Goal: Answer question/provide support: Answer question/provide support

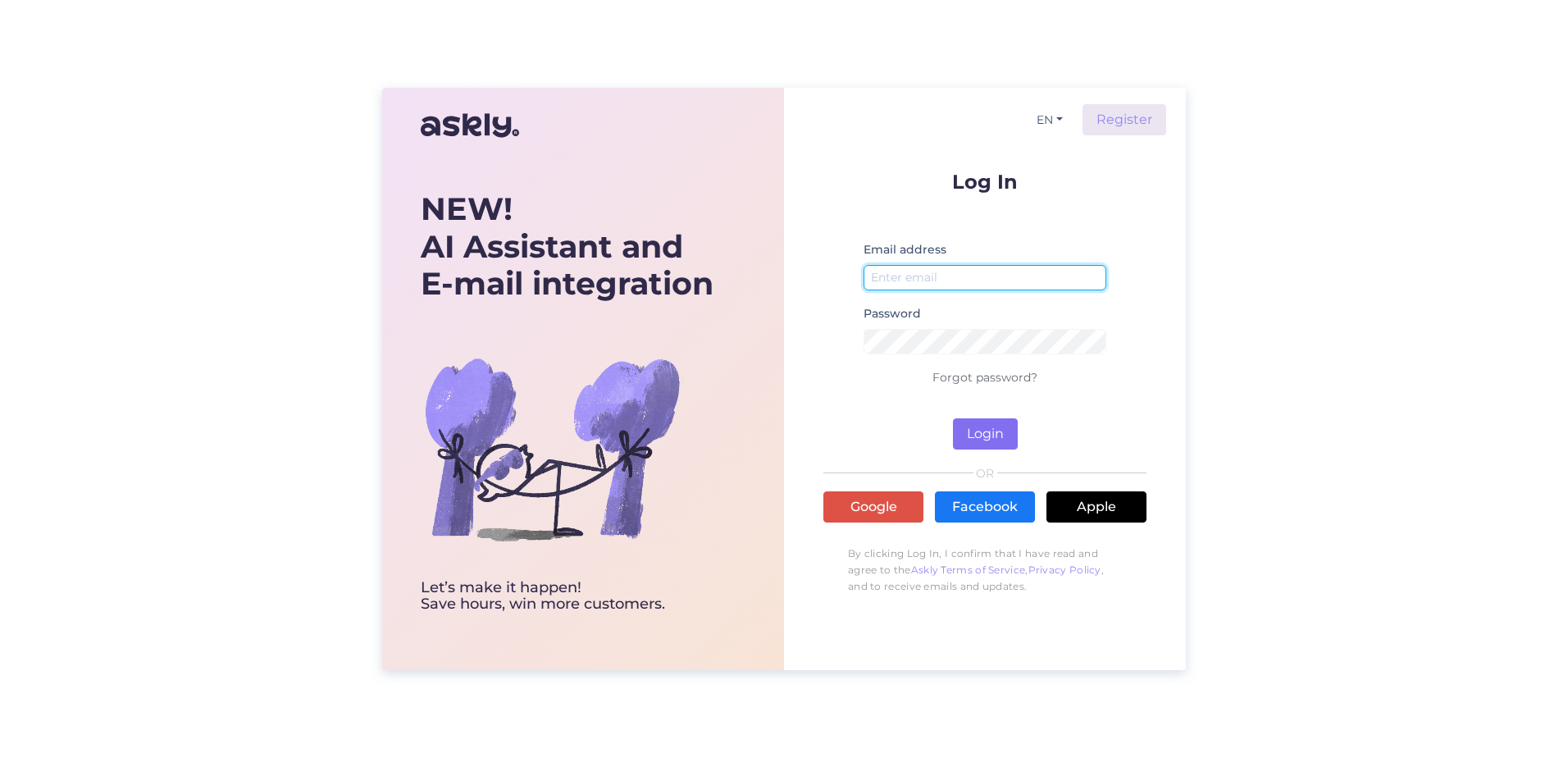
type input "[PERSON_NAME][EMAIL_ADDRESS][PERSON_NAME][DOMAIN_NAME]"
click at [1000, 433] on button "Login" at bounding box center [985, 434] width 65 height 31
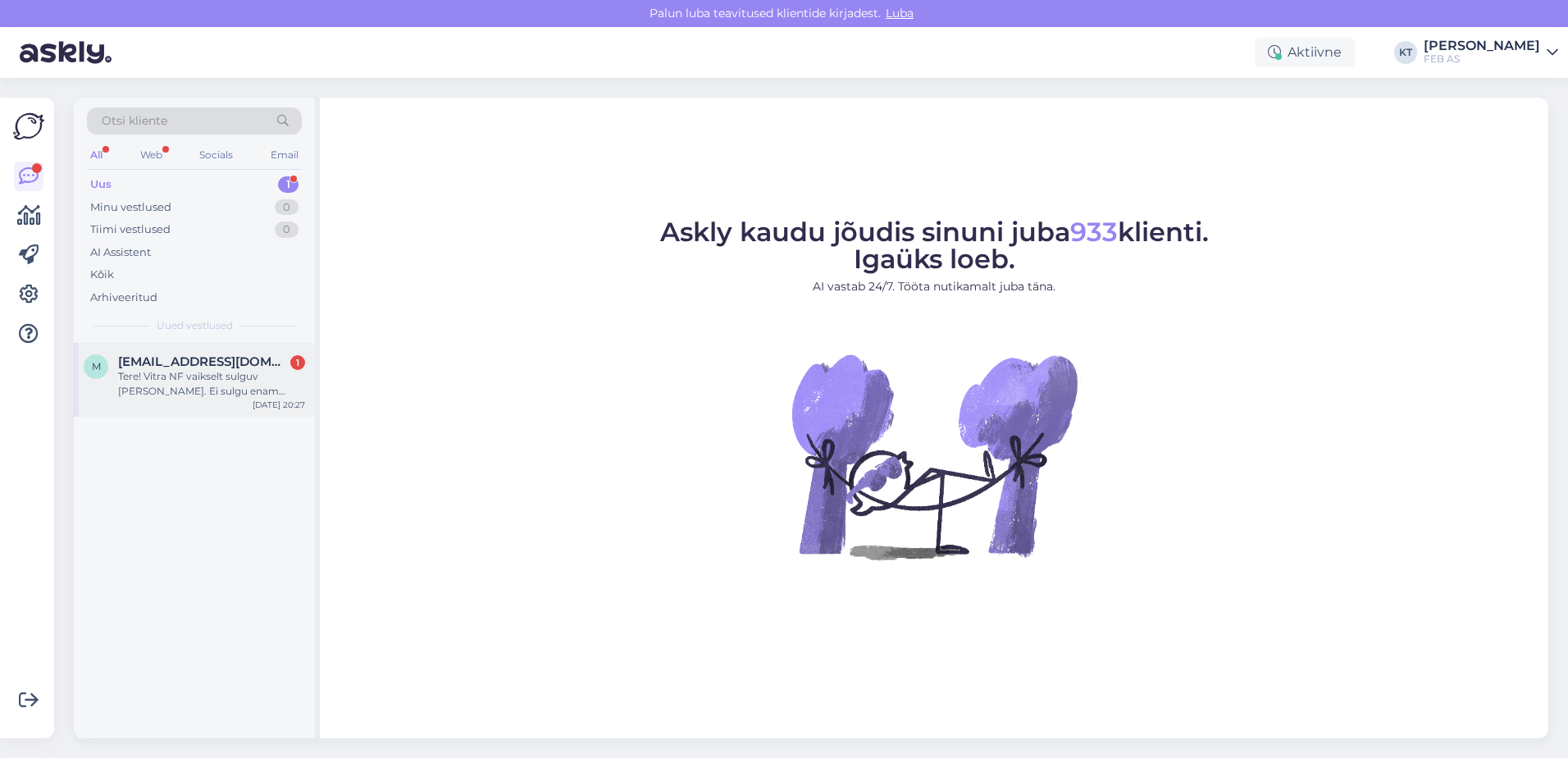
click at [214, 393] on div "Tere! Vitra NF vaikselt sulguv [PERSON_NAME]. Ei sulgu enam vaikselt. Võtsin [P…" at bounding box center [212, 384] width 187 height 29
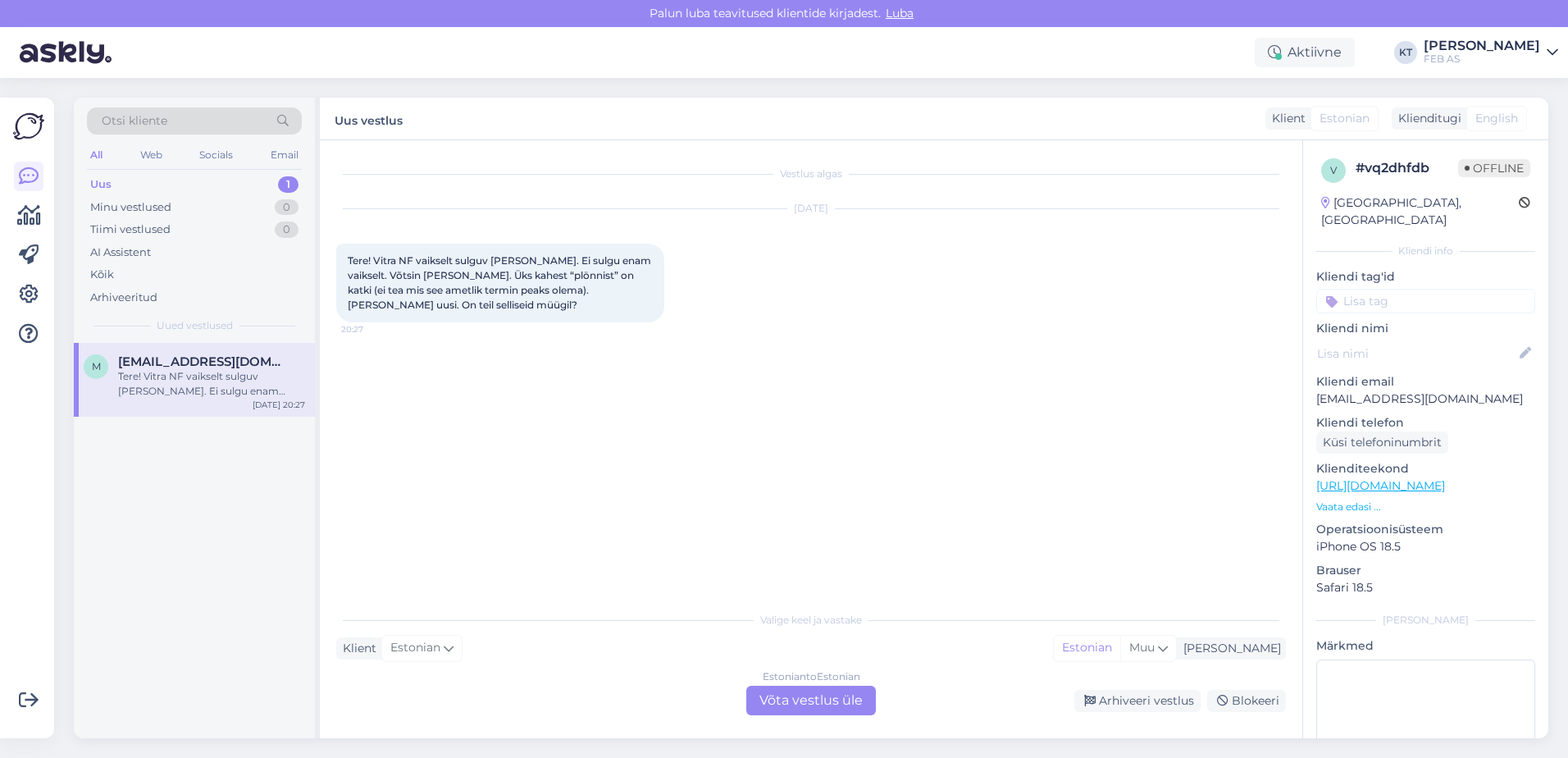
click at [761, 709] on div "Estonian to Estonian Võta vestlus üle" at bounding box center [810, 700] width 129 height 29
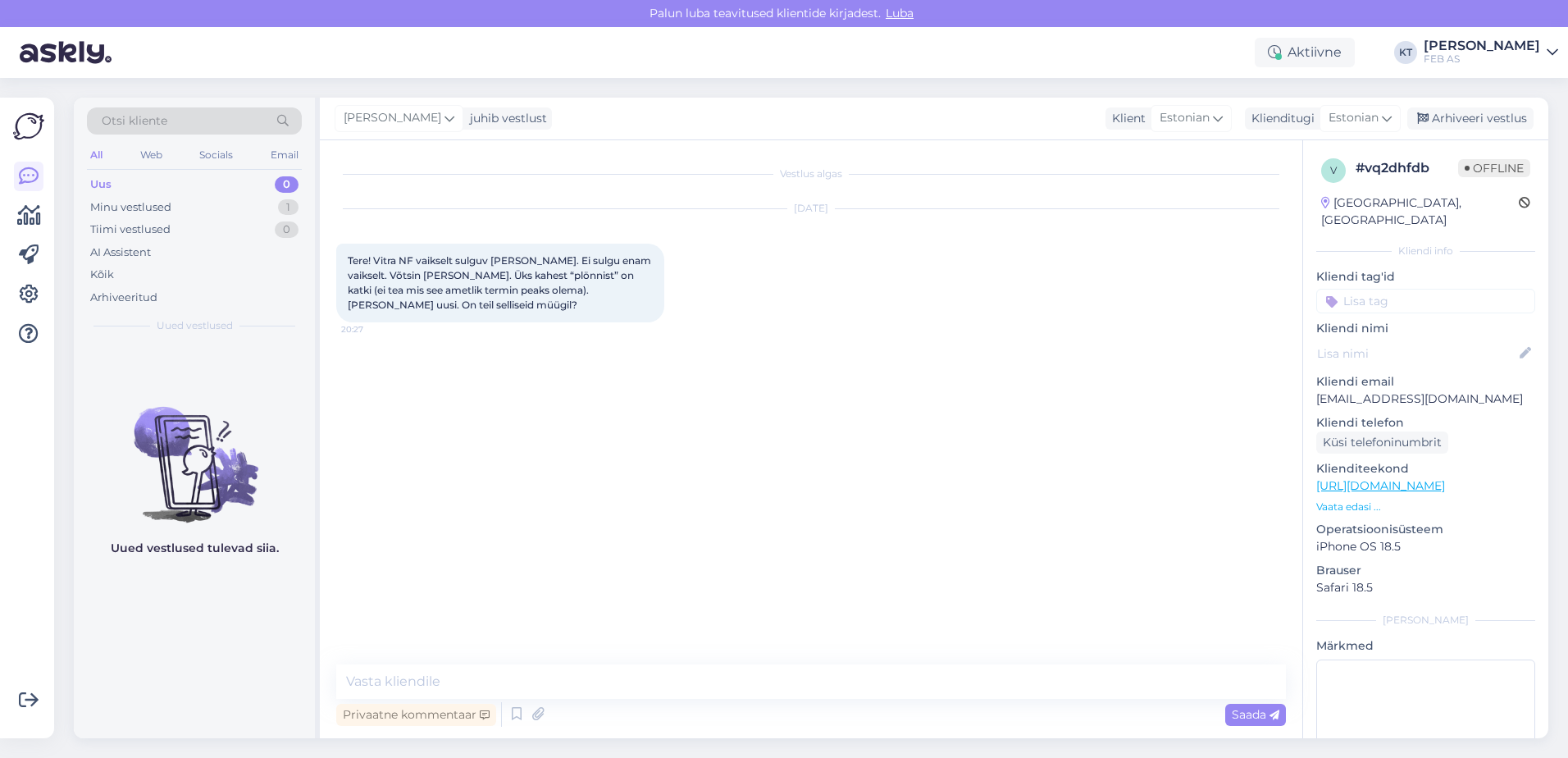
click at [597, 411] on div "Vestlus algas [DATE] Tere! Vitra NF vaikselt sulguv [PERSON_NAME]. Ei sulgu ena…" at bounding box center [818, 403] width 964 height 493
click at [462, 688] on textarea at bounding box center [811, 682] width 949 height 35
click at [608, 676] on textarea "Tere! Kahjuks me ei paku Vitra tooteid" at bounding box center [811, 682] width 949 height 35
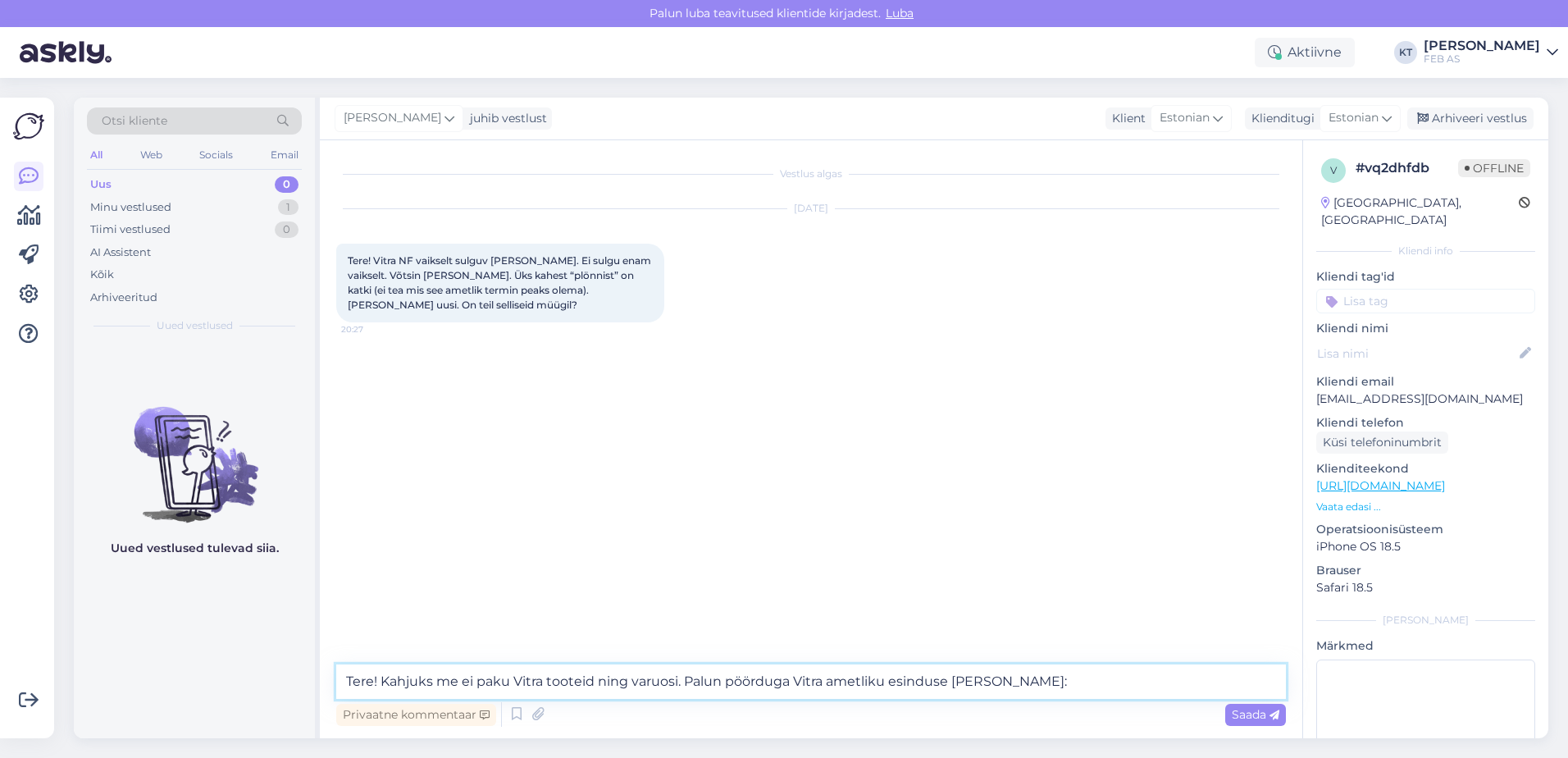
click at [1017, 679] on textarea "Tere! Kahjuks me ei paku Vitra tooteid ning varuosi. Palun pöörduga Vitra ametl…" at bounding box center [811, 682] width 949 height 35
click at [1021, 681] on textarea "Tere! Kahjuks me ei paku Vitra tooteid ning varuosi. Palun pöörduga Vitra ametl…" at bounding box center [811, 682] width 949 height 35
drag, startPoint x: 1014, startPoint y: 681, endPoint x: 989, endPoint y: 686, distance: 25.5
click at [989, 686] on textarea "Tere! Kahjuks me ei paku Vitra tooteid ning varuosi. Palun pöörduga Vitra ametl…" at bounding box center [811, 682] width 949 height 35
click at [791, 678] on textarea "Tere! Kahjuks me ei paku Vitra tooteid ning varuosi. Palun pöörduga Vitra ametl…" at bounding box center [811, 682] width 949 height 35
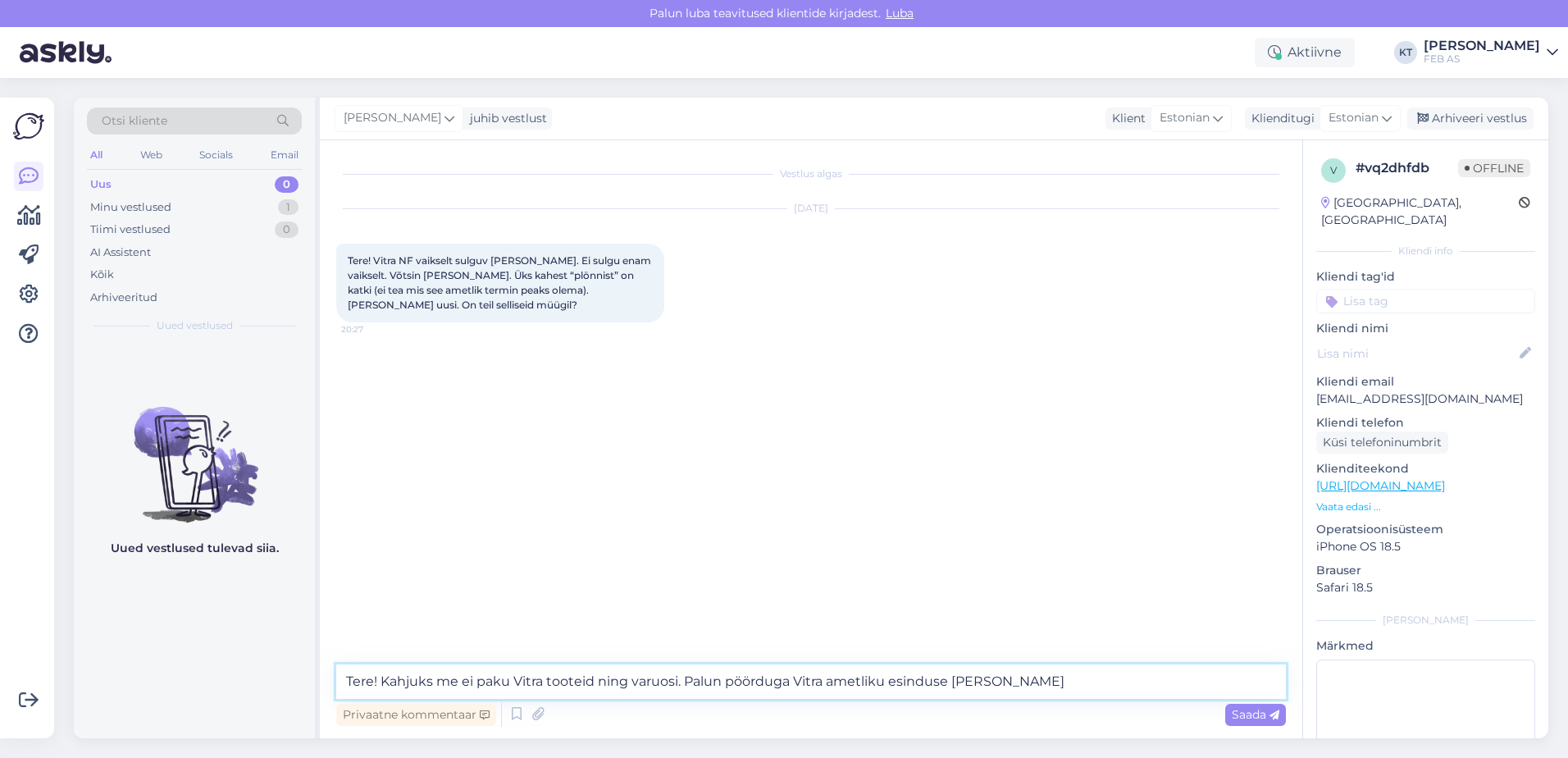
click at [794, 678] on textarea "Tere! Kahjuks me ei paku Vitra tooteid ning varuosi. Palun pöörduga Vitra ametl…" at bounding box center [811, 682] width 949 height 35
drag, startPoint x: 891, startPoint y: 682, endPoint x: 793, endPoint y: 687, distance: 98.1
click at [793, 687] on textarea "Tere! Kahjuks me ei paku Vitra tooteid ning varuosi. Palun pöörduga Vitra vanni…" at bounding box center [811, 682] width 949 height 35
click at [995, 684] on textarea "Tere! Kahjuks me ei paku Vitra tooteid ning varuosi. Palun pöörduga Vitra ametl…" at bounding box center [811, 682] width 949 height 35
paste textarea "[URL][DOMAIN_NAME]"
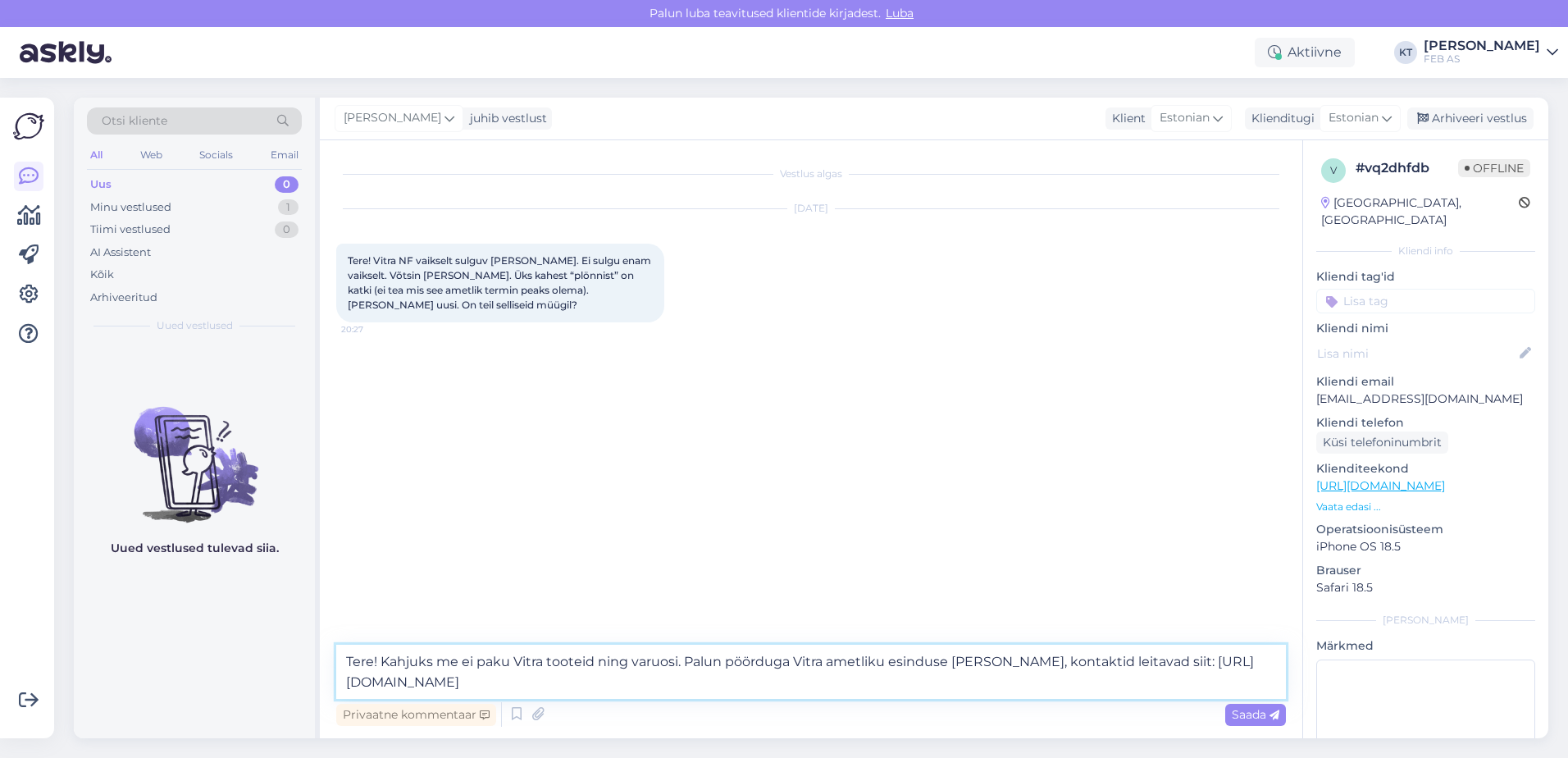
click at [592, 688] on textarea "Tere! Kahjuks me ei paku Vitra tooteid ning varuosi. Palun pöörduga Vitra ametl…" at bounding box center [811, 671] width 949 height 54
type textarea "Tere! Kahjuks me ei paku Vitra tooteid ning varuosi. Palun pöörduga Vitra ametl…"
